Goal: Task Accomplishment & Management: Complete application form

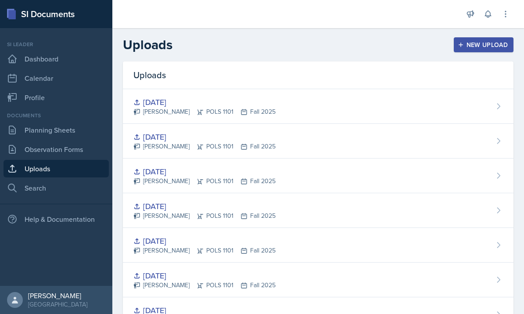
click at [466, 47] on div "New Upload" at bounding box center [484, 44] width 49 height 7
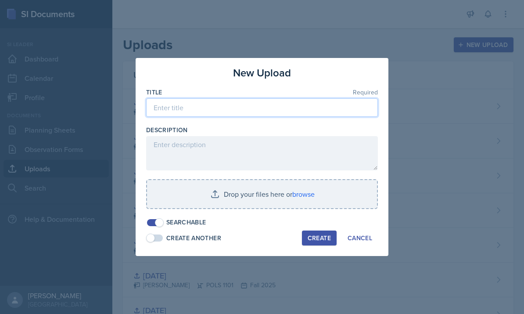
click at [332, 105] on input at bounding box center [262, 107] width 232 height 18
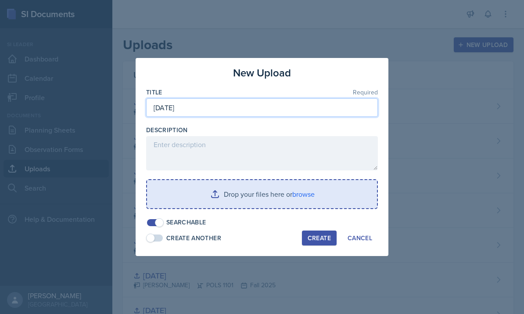
type input "[DATE]"
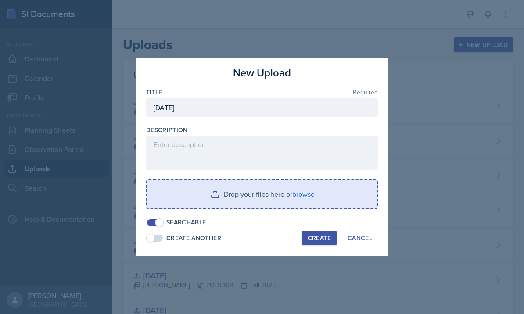
click at [275, 202] on input "file" at bounding box center [262, 194] width 230 height 28
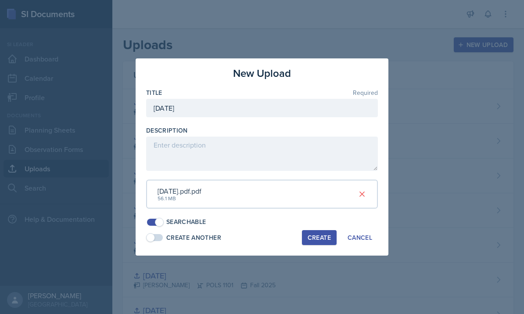
click at [315, 236] on div "Create" at bounding box center [319, 237] width 23 height 7
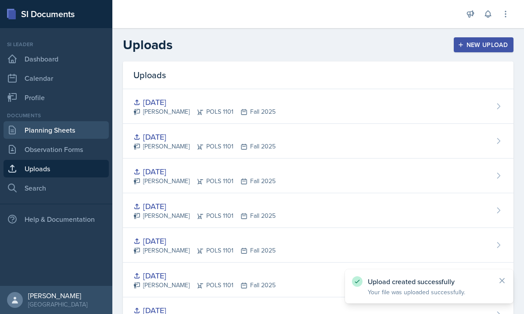
click at [45, 123] on link "Planning Sheets" at bounding box center [56, 130] width 105 height 18
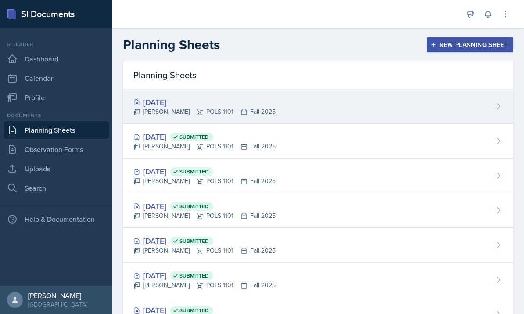
click at [435, 91] on div "Sep 23rd, 2025 Malk Almimar POLS 1101 Fall 2025" at bounding box center [318, 106] width 391 height 35
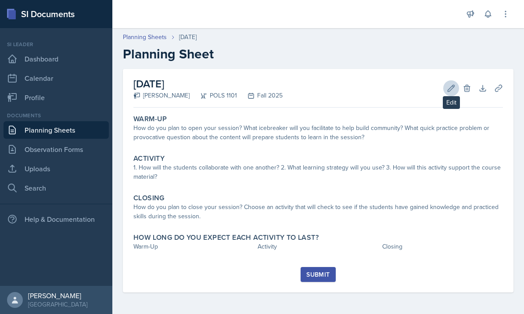
click at [453, 90] on icon at bounding box center [451, 88] width 9 height 9
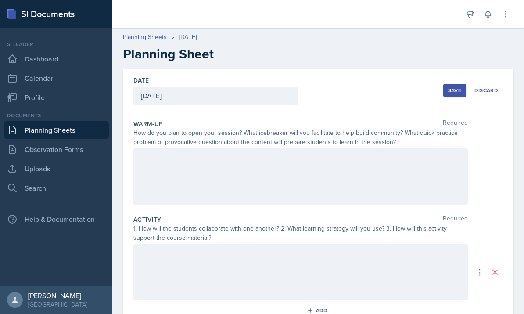
click at [356, 191] on div at bounding box center [301, 176] width 335 height 56
click at [256, 180] on div at bounding box center [301, 176] width 335 height 56
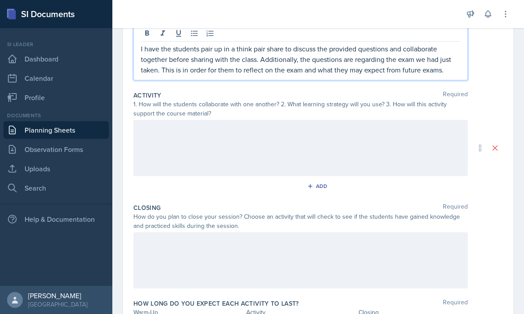
scroll to position [150, 0]
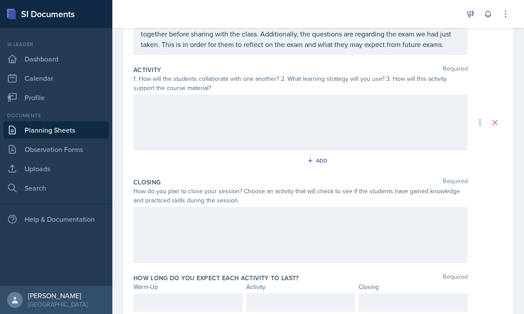
click at [229, 136] on div at bounding box center [301, 122] width 335 height 56
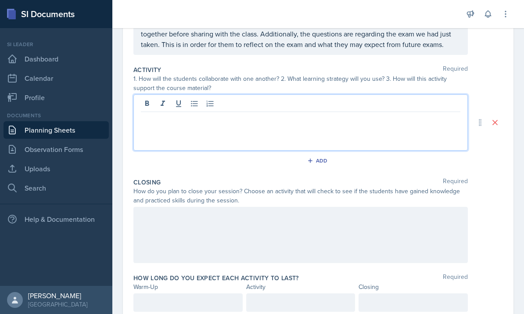
click at [228, 136] on div at bounding box center [301, 122] width 335 height 56
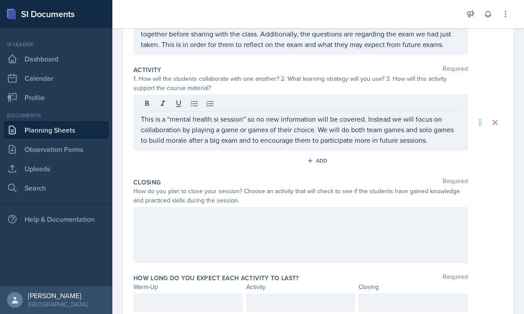
click at [244, 221] on div at bounding box center [301, 235] width 335 height 56
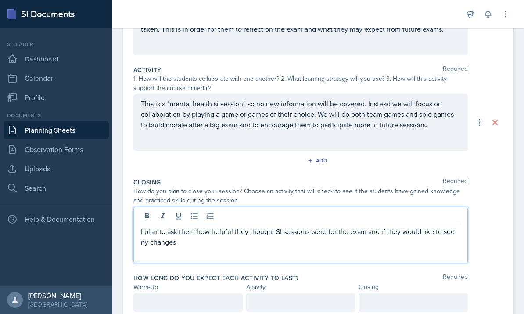
click at [370, 246] on p "I plan to ask them how helpful they thought SI sessions were for the exam and i…" at bounding box center [301, 236] width 320 height 21
click at [274, 246] on p "I plan to ask them how helpful they thought SI sessions were for the exam and i…" at bounding box center [301, 236] width 320 height 21
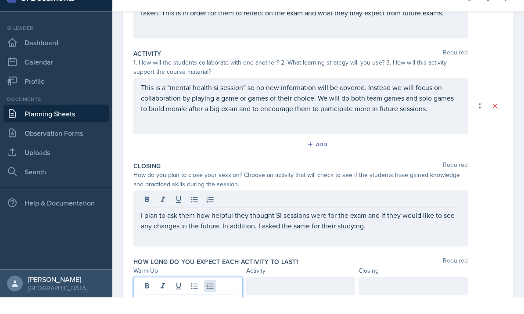
click at [211, 293] on div at bounding box center [188, 310] width 109 height 34
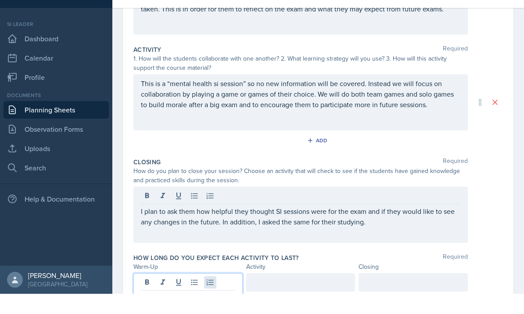
scroll to position [33, 0]
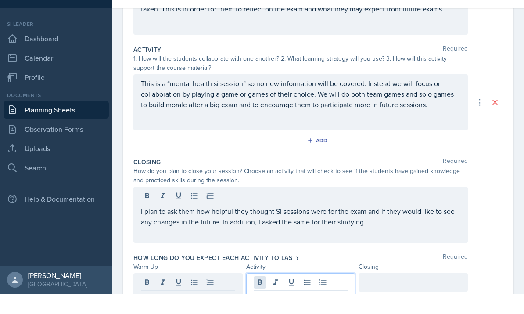
click at [260, 293] on div at bounding box center [300, 310] width 109 height 34
click at [384, 293] on div at bounding box center [413, 310] width 109 height 34
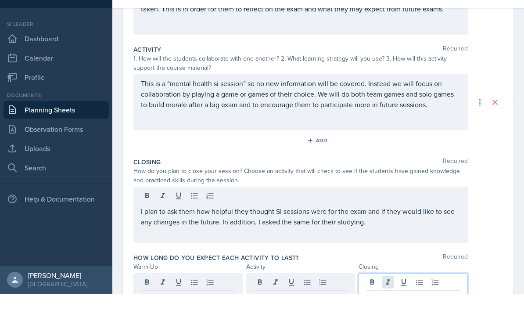
click at [382, 293] on div at bounding box center [413, 310] width 109 height 34
click at [373, 207] on div "I plan to ask them how helpful they thought SI sessions were for the exam and i…" at bounding box center [301, 235] width 335 height 56
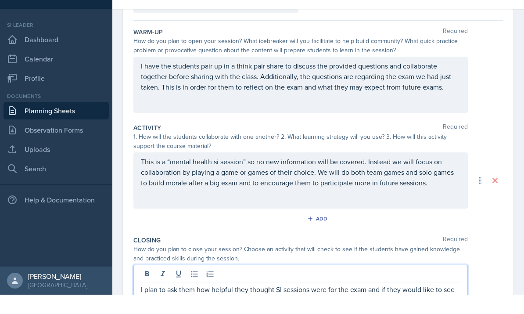
scroll to position [73, 0]
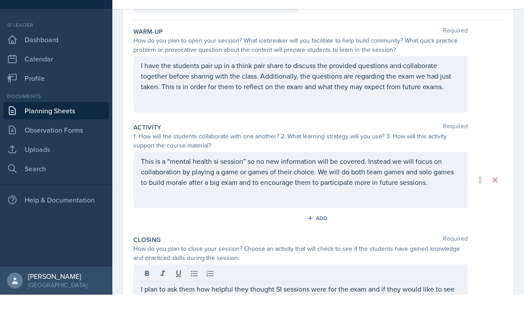
click at [394, 197] on div "Activity Required 1. How will the students collaborate with one another? 2. Wha…" at bounding box center [319, 195] width 370 height 112
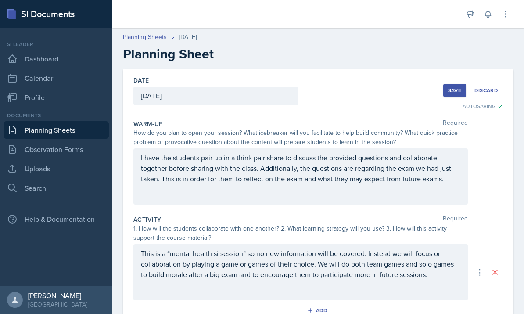
scroll to position [0, 0]
click at [451, 87] on div "Save" at bounding box center [454, 90] width 13 height 7
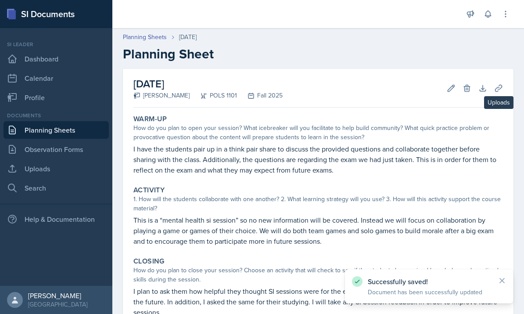
click at [498, 84] on icon at bounding box center [499, 88] width 9 height 9
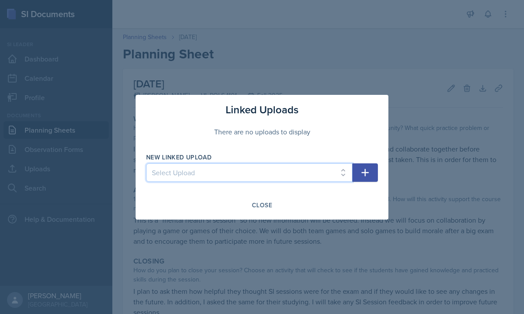
select select "9f0d938d-1b92-42d4-b6f6-cf5a3a72973b"
click at [364, 175] on icon "button" at bounding box center [365, 172] width 11 height 11
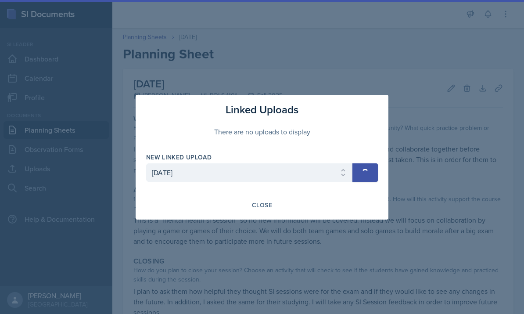
select select
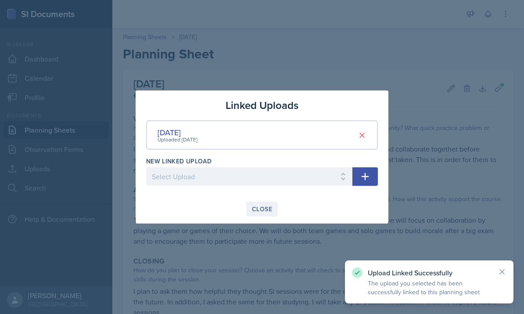
click at [267, 207] on div "Close" at bounding box center [262, 209] width 20 height 7
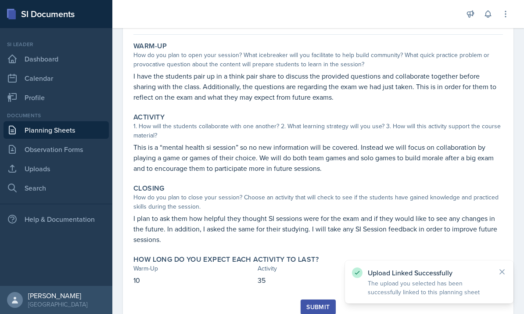
scroll to position [72, 0]
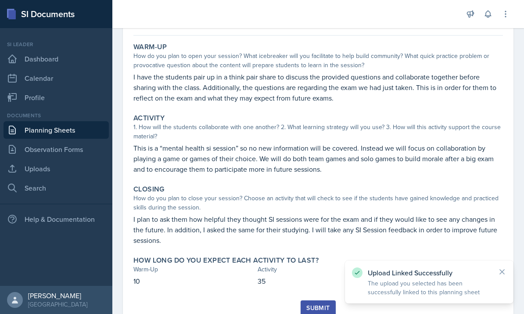
click at [314, 304] on div "Submit" at bounding box center [318, 307] width 23 height 7
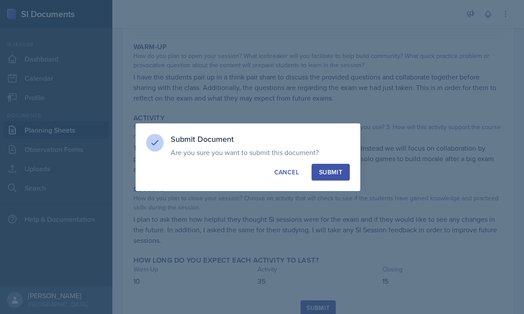
click at [336, 171] on div "Submit" at bounding box center [330, 172] width 23 height 9
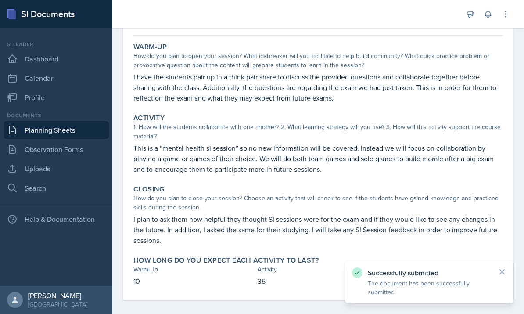
scroll to position [47, 0]
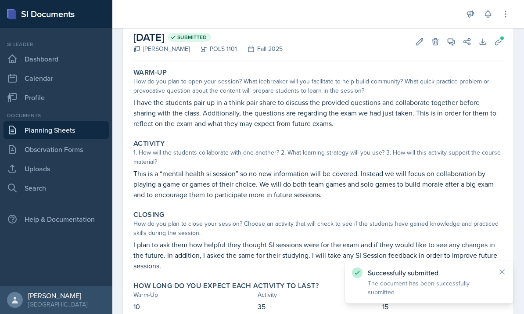
click at [80, 121] on link "Planning Sheets" at bounding box center [56, 130] width 105 height 18
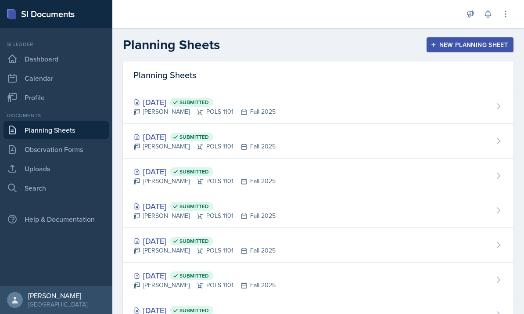
click at [448, 46] on div "New Planning Sheet" at bounding box center [471, 44] width 76 height 7
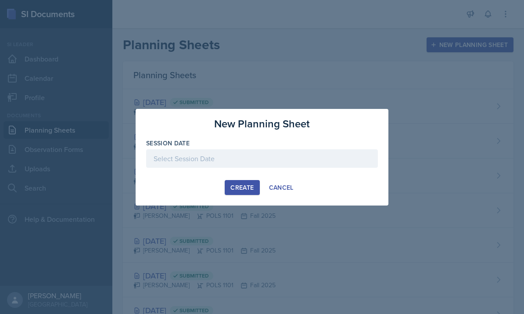
click at [177, 191] on div "Create Cancel" at bounding box center [262, 187] width 232 height 15
click at [224, 189] on div "Create Cancel" at bounding box center [262, 187] width 232 height 15
click at [351, 194] on div "Create Cancel" at bounding box center [262, 187] width 232 height 15
click at [328, 198] on div "New Planning Sheet Session Date September 2025 31 1 2 3 4 5 6 7 8 9 10 11 12 13…" at bounding box center [262, 157] width 253 height 97
click at [244, 194] on button "Create" at bounding box center [242, 187] width 35 height 15
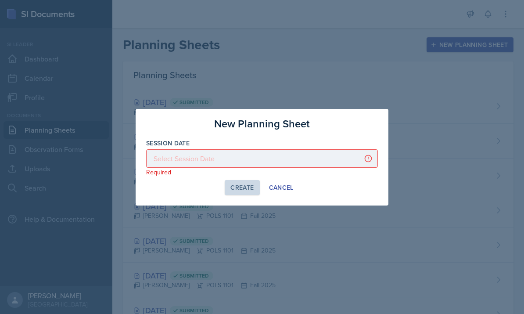
click at [243, 187] on div "Create" at bounding box center [242, 187] width 23 height 7
click at [237, 190] on div "Create" at bounding box center [242, 187] width 23 height 7
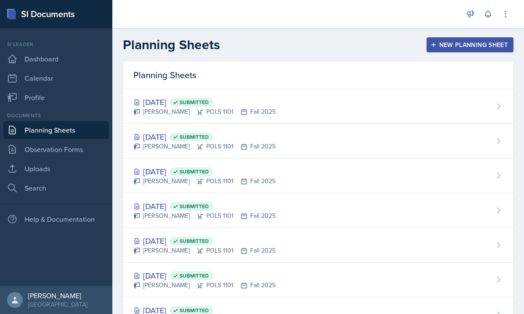
click at [436, 47] on icon "button" at bounding box center [434, 45] width 6 height 6
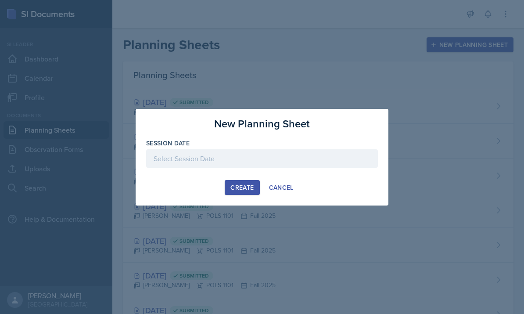
click at [280, 162] on div at bounding box center [262, 158] width 232 height 18
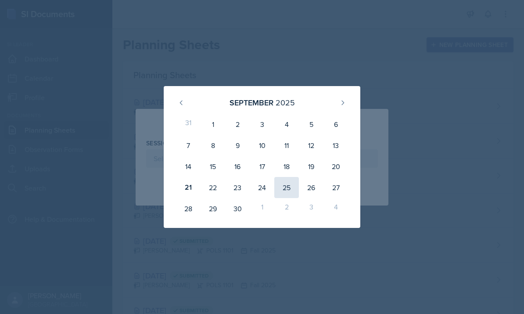
click at [291, 185] on div "25" at bounding box center [287, 187] width 25 height 21
type input "[DATE]"
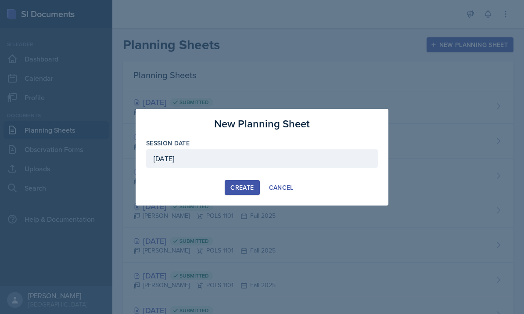
click at [249, 191] on div "Create" at bounding box center [242, 187] width 23 height 7
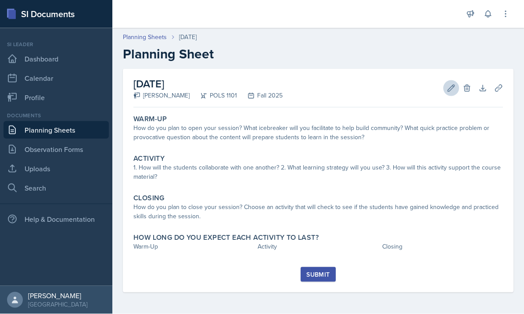
scroll to position [31, 0]
click at [455, 84] on icon at bounding box center [451, 88] width 9 height 9
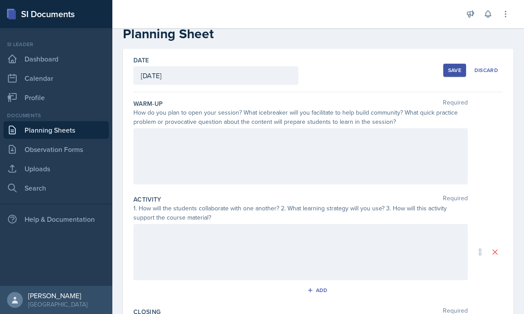
scroll to position [32, 0]
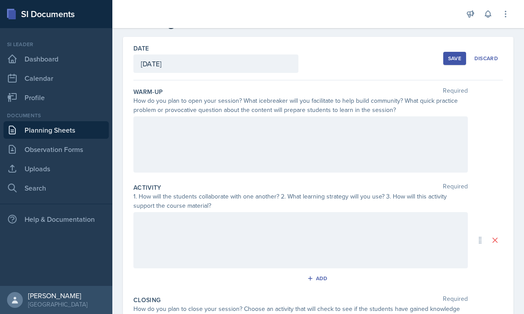
click at [315, 116] on div at bounding box center [301, 144] width 335 height 56
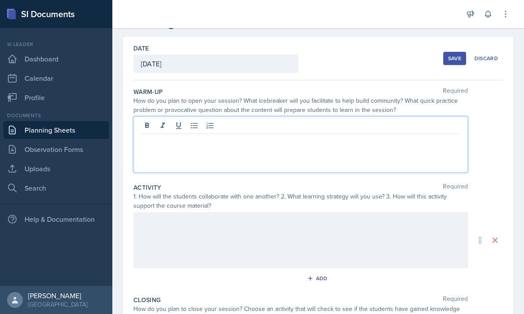
scroll to position [31, 0]
click at [308, 136] on p at bounding box center [301, 141] width 320 height 11
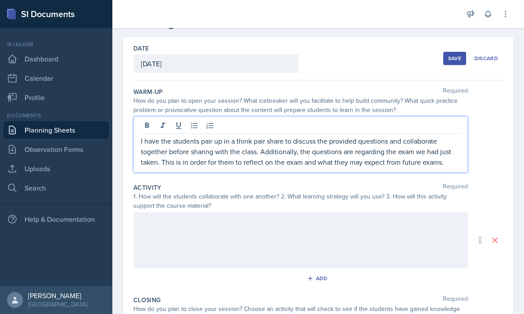
click at [205, 136] on p "I have the students pair up in a think pair share to discuss the provided quest…" at bounding box center [301, 152] width 320 height 32
click at [217, 136] on p "I have the students discuss as a class to discuss the provided questions and co…" at bounding box center [301, 152] width 320 height 32
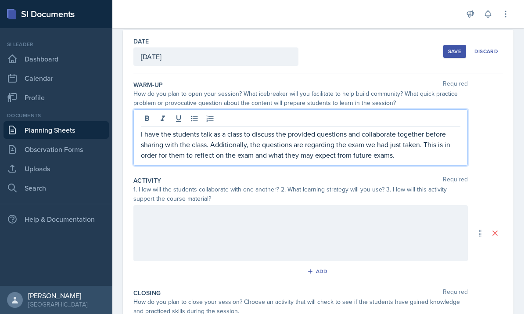
click at [207, 129] on p "I have the students talk as a class to discuss the provided questions and colla…" at bounding box center [301, 145] width 320 height 32
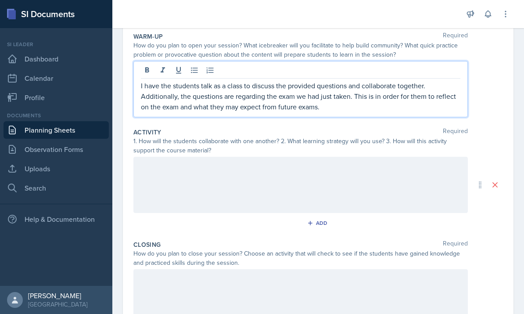
scroll to position [126, 0]
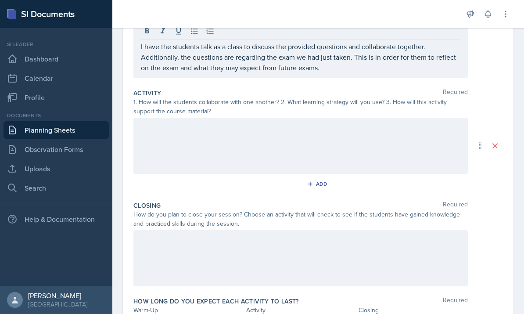
click at [270, 177] on div "Add" at bounding box center [319, 185] width 370 height 17
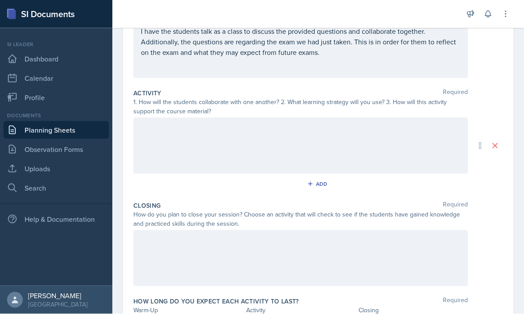
scroll to position [31, 0]
click at [325, 118] on div at bounding box center [301, 146] width 335 height 56
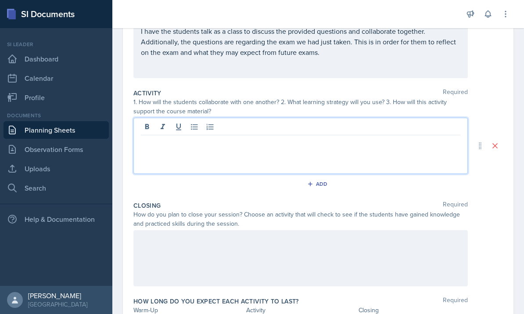
scroll to position [31, 0]
click at [287, 126] on div at bounding box center [301, 146] width 335 height 56
paste div
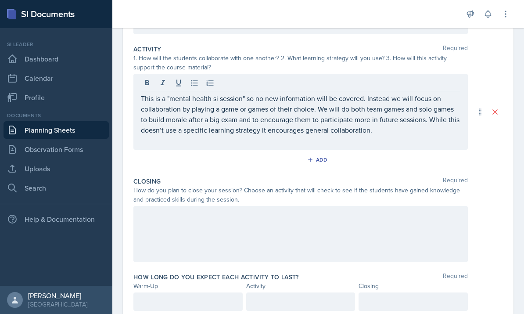
click at [366, 206] on div at bounding box center [301, 234] width 335 height 56
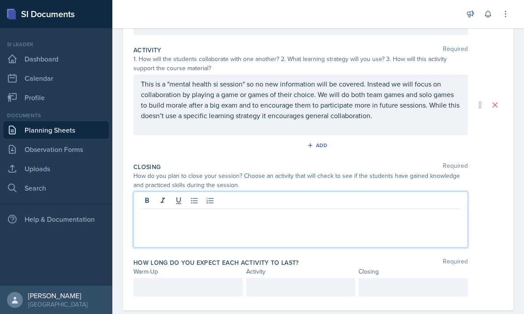
scroll to position [31, 0]
click at [326, 210] on div at bounding box center [301, 219] width 335 height 56
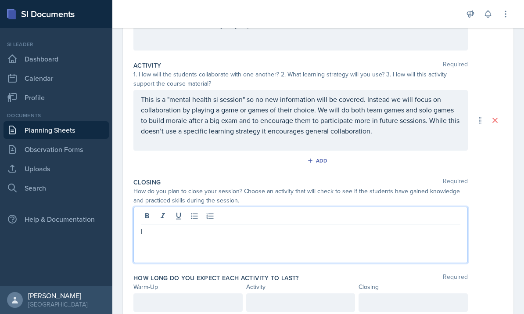
scroll to position [31, 0]
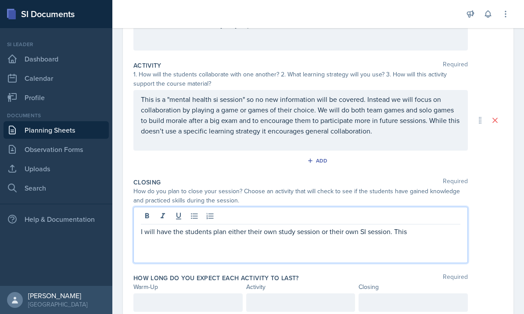
click at [213, 226] on p "I will have the students plan either their own study session or their own SI se…" at bounding box center [301, 231] width 320 height 11
click at [444, 226] on p "I will have the students “plan” either their own study session or their own SI …" at bounding box center [301, 231] width 320 height 11
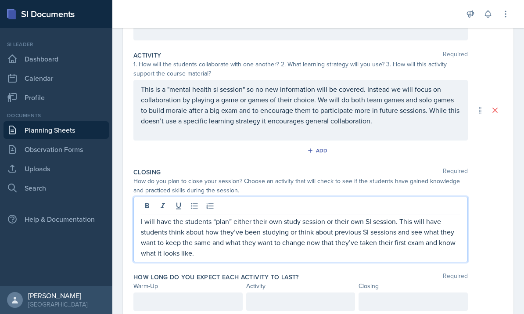
scroll to position [163, 0]
click at [151, 282] on div "How long do you expect each activity to last? Required Warm-Up Activity Closing" at bounding box center [319, 294] width 370 height 49
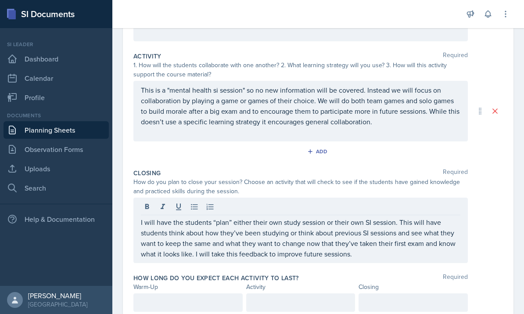
click at [150, 293] on div at bounding box center [188, 302] width 109 height 18
click at [283, 276] on div "How long do you expect each activity to last? Required Warm-Up Activity Closing…" at bounding box center [319, 302] width 370 height 64
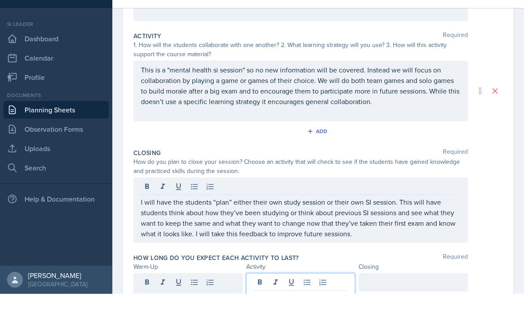
scroll to position [33, 0]
click at [399, 293] on div at bounding box center [413, 302] width 109 height 18
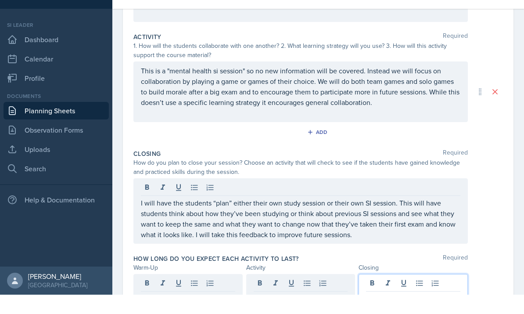
click at [397, 217] on p "I will have the students “plan” either their own study session or their own SI …" at bounding box center [301, 238] width 320 height 42
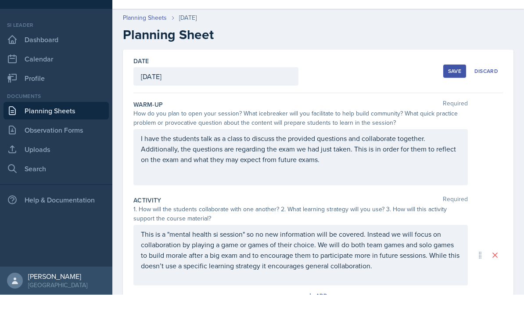
scroll to position [0, 0]
click at [456, 87] on div "Save" at bounding box center [454, 90] width 13 height 7
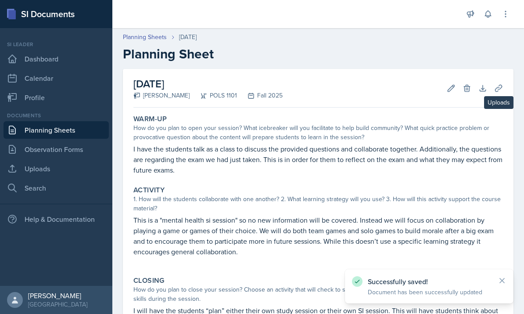
click at [501, 84] on icon at bounding box center [499, 88] width 9 height 9
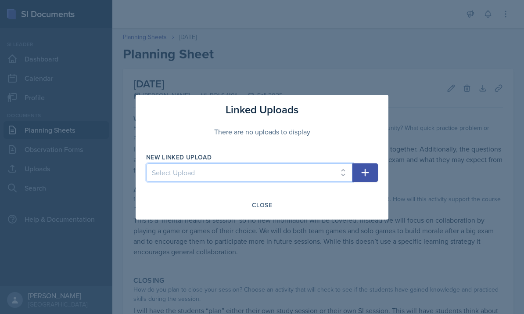
select select "d75e38a4-6fde-4855-9a3e-877f04259c05"
click at [372, 175] on button "button" at bounding box center [365, 172] width 25 height 18
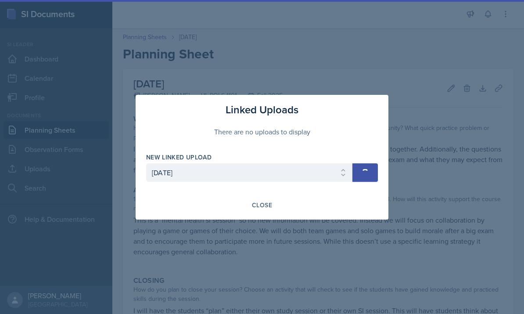
select select
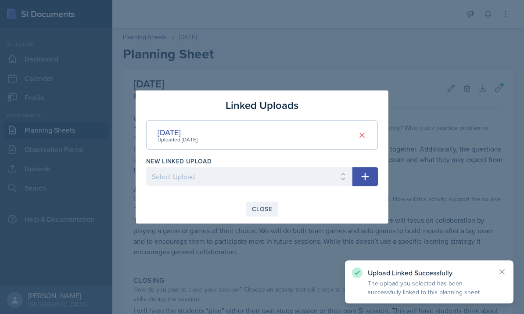
click at [265, 207] on div "Close" at bounding box center [262, 209] width 20 height 7
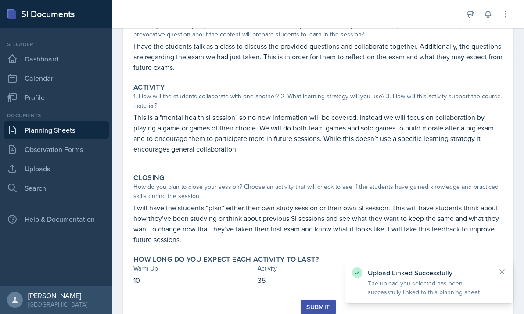
scroll to position [102, 0]
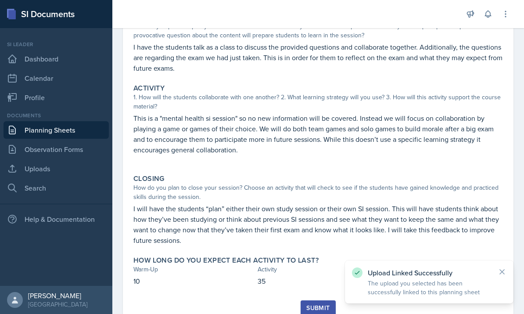
click at [315, 304] on div "Submit" at bounding box center [318, 307] width 23 height 7
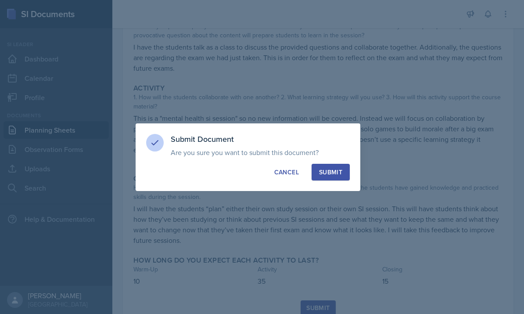
click at [325, 177] on button "Submit" at bounding box center [331, 172] width 38 height 17
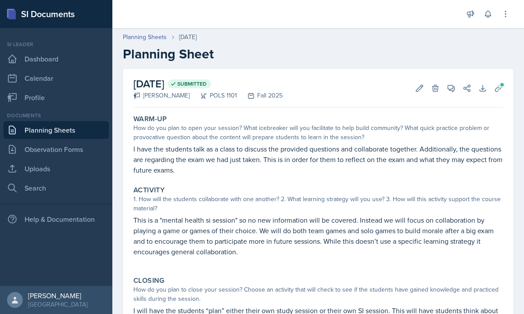
scroll to position [0, 0]
click at [75, 121] on link "Planning Sheets" at bounding box center [56, 130] width 105 height 18
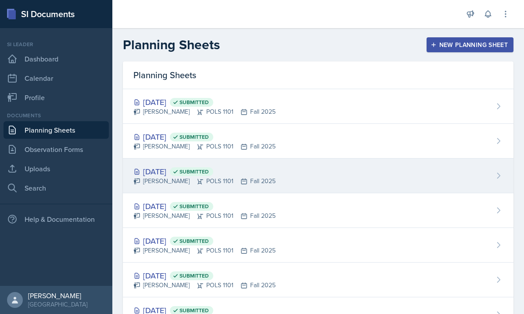
click at [270, 177] on div "[DATE] Submitted Malk Almimar POLS 1101 Fall 2025" at bounding box center [318, 176] width 391 height 35
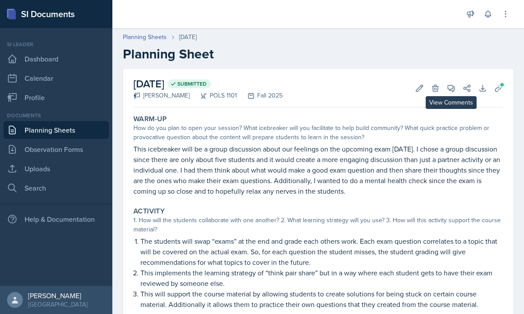
click at [452, 88] on icon at bounding box center [451, 88] width 9 height 9
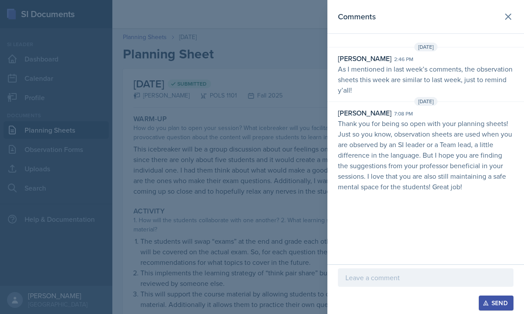
drag, startPoint x: 394, startPoint y: 308, endPoint x: 390, endPoint y: 315, distance: 8.3
click at [390, 314] on html "SI Documents Si leader Dashboard Calendar Profile Documents Planning Sheets Obs…" at bounding box center [262, 157] width 524 height 314
click at [389, 314] on div "Send" at bounding box center [426, 289] width 197 height 50
click at [386, 310] on div "Send" at bounding box center [426, 303] width 176 height 15
drag, startPoint x: 387, startPoint y: 313, endPoint x: 390, endPoint y: 319, distance: 6.7
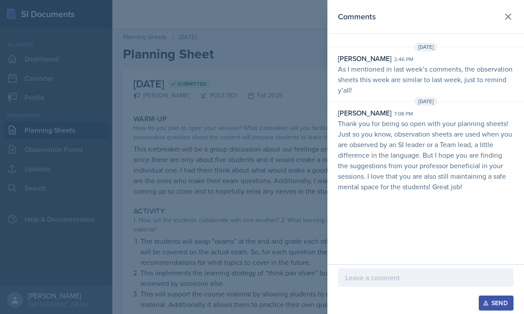
click at [390, 314] on html "SI Documents Si leader Dashboard Calendar Profile Documents Planning Sheets Obs…" at bounding box center [262, 157] width 524 height 314
click at [387, 312] on div "Send" at bounding box center [426, 289] width 197 height 50
click at [393, 309] on div "Send" at bounding box center [426, 303] width 176 height 15
click at [450, 307] on div "Send" at bounding box center [426, 303] width 176 height 15
click at [444, 313] on div "Send" at bounding box center [426, 289] width 197 height 50
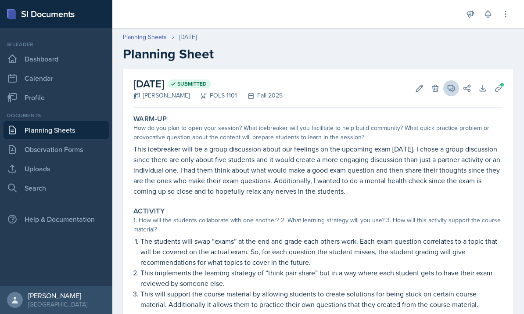
click at [452, 88] on icon at bounding box center [451, 88] width 9 height 9
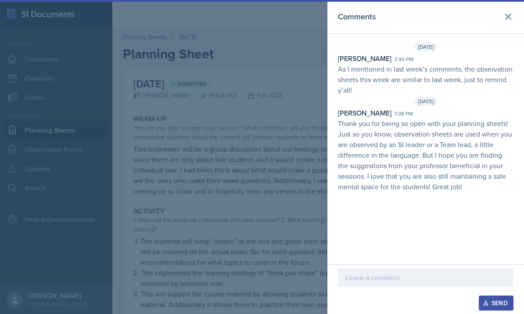
click at [439, 277] on p at bounding box center [426, 277] width 161 height 11
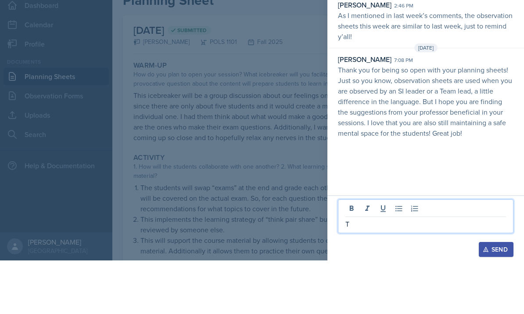
scroll to position [33, 0]
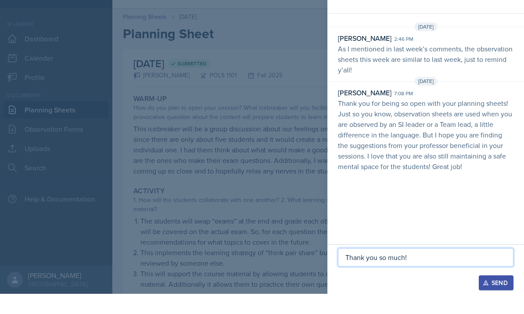
click at [494, 300] on div "Send" at bounding box center [496, 303] width 23 height 7
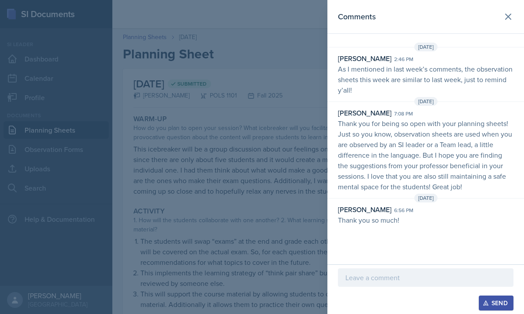
click at [288, 100] on div at bounding box center [262, 157] width 524 height 314
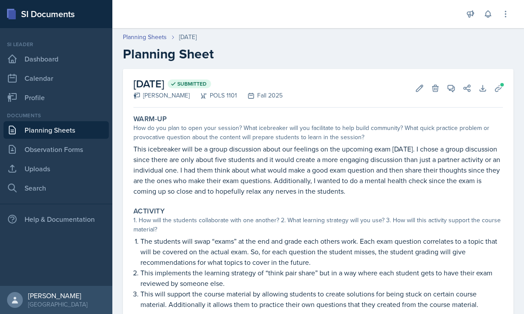
click at [80, 121] on link "Planning Sheets" at bounding box center [56, 130] width 105 height 18
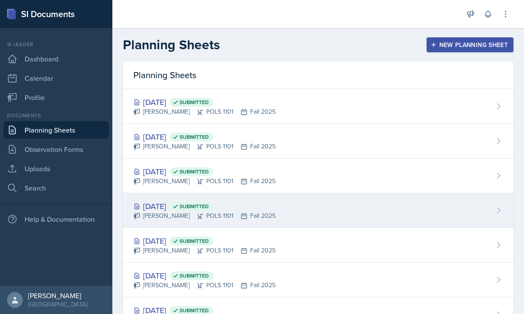
click at [280, 218] on div "Sep 16th, 2025 Submitted Malk Almimar POLS 1101 Fall 2025" at bounding box center [318, 210] width 391 height 35
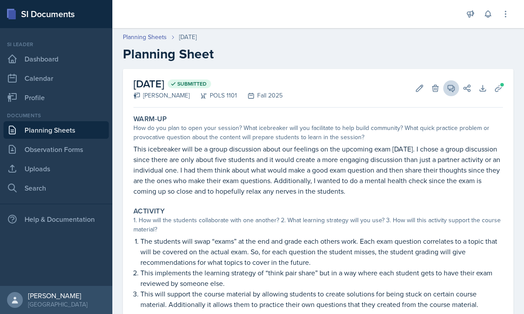
click at [456, 84] on span at bounding box center [454, 85] width 4 height 4
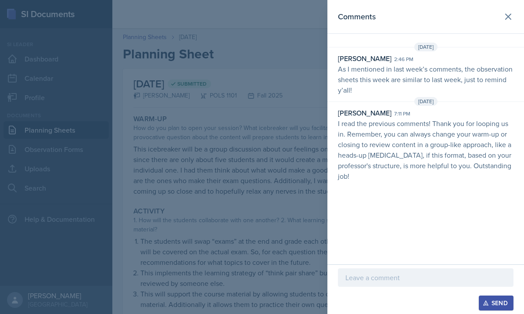
click at [426, 311] on div "Send" at bounding box center [426, 289] width 197 height 50
click at [426, 303] on div "Send" at bounding box center [426, 303] width 176 height 15
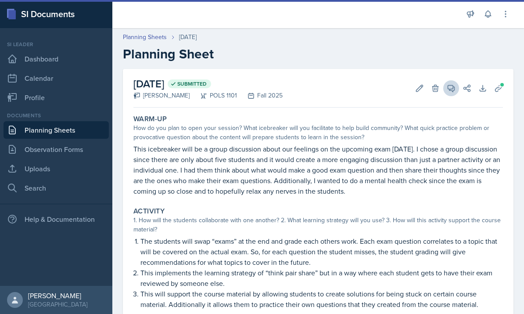
click at [454, 94] on button "View Comments" at bounding box center [452, 88] width 16 height 16
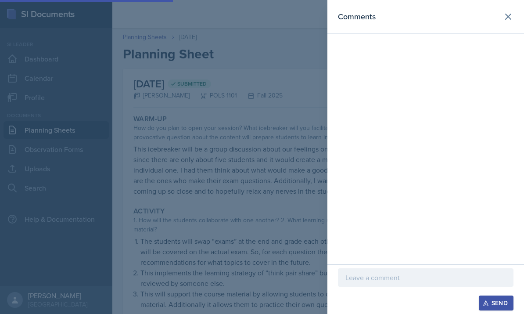
click at [420, 273] on p at bounding box center [426, 277] width 161 height 11
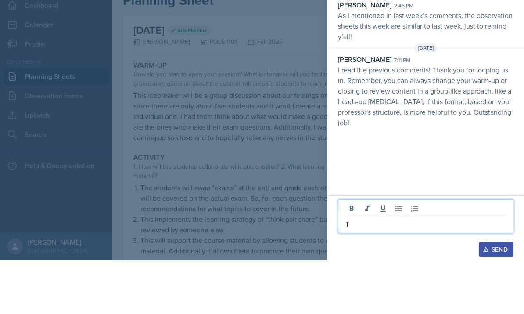
scroll to position [33, 0]
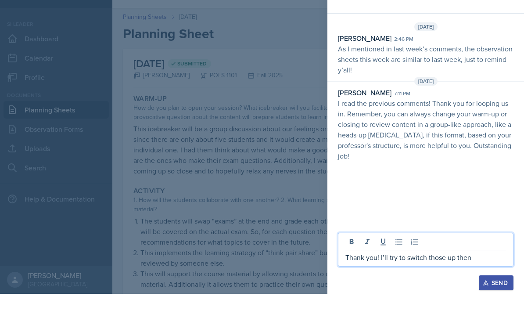
click at [499, 300] on div "Send" at bounding box center [496, 303] width 23 height 7
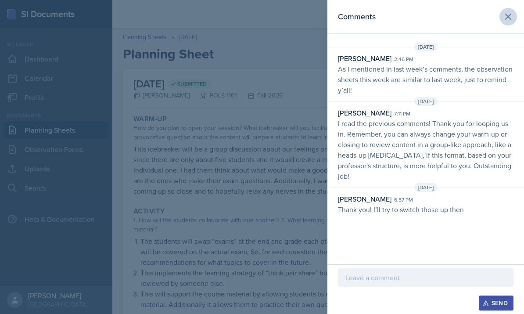
click at [508, 19] on icon at bounding box center [508, 16] width 11 height 11
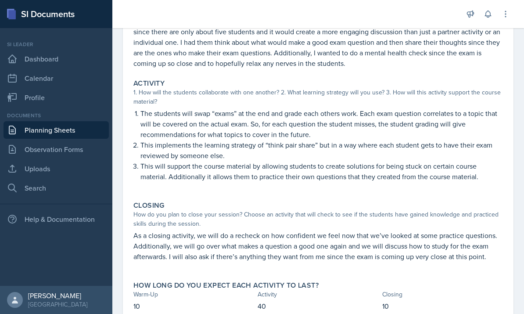
scroll to position [127, 0]
